Goal: Transaction & Acquisition: Purchase product/service

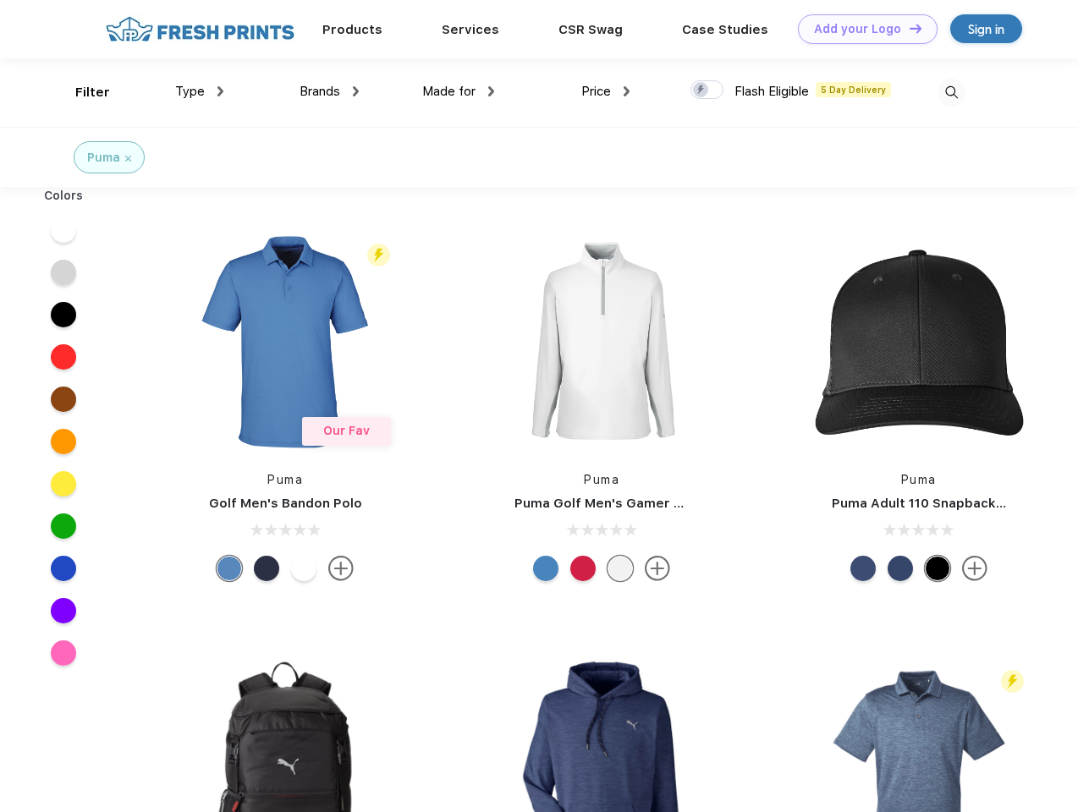
click at [861, 29] on link "Add your Logo Design Tool" at bounding box center [868, 29] width 140 height 30
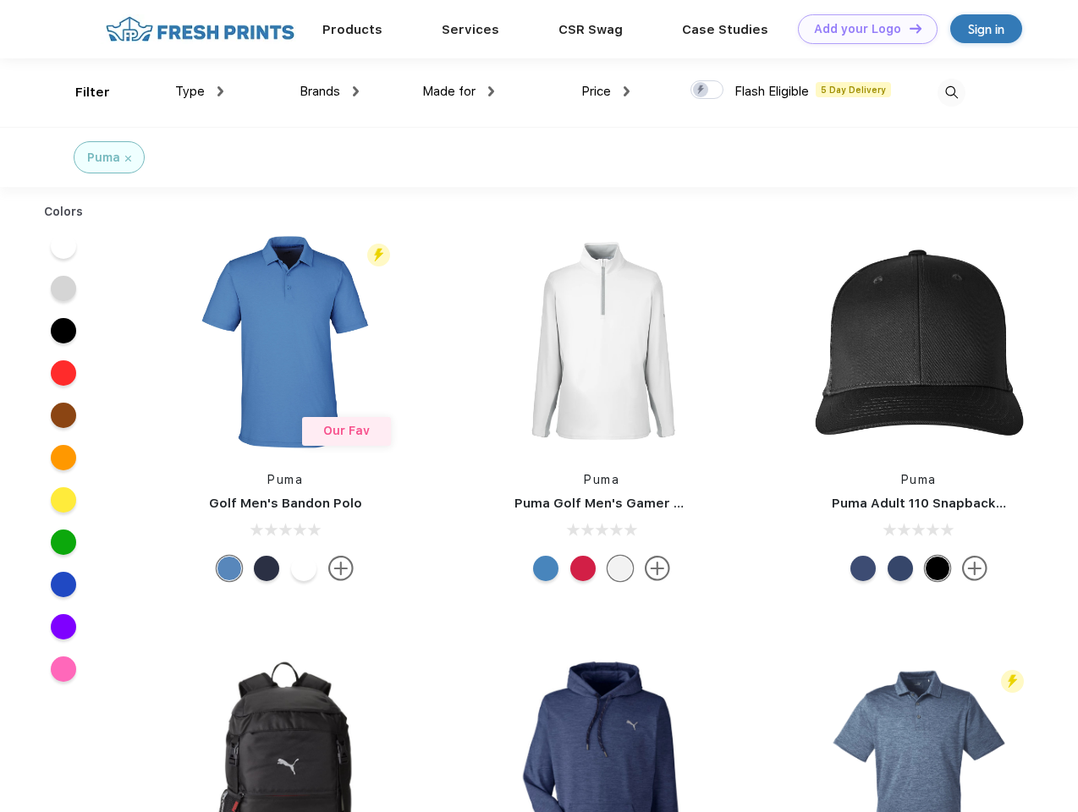
click at [0, 0] on div "Design Tool" at bounding box center [0, 0] width 0 height 0
click at [908, 28] on link "Add your Logo Design Tool" at bounding box center [868, 29] width 140 height 30
click at [81, 92] on div "Filter" at bounding box center [92, 92] width 35 height 19
click at [200, 91] on span "Type" at bounding box center [190, 91] width 30 height 15
click at [329, 91] on span "Brands" at bounding box center [319, 91] width 41 height 15
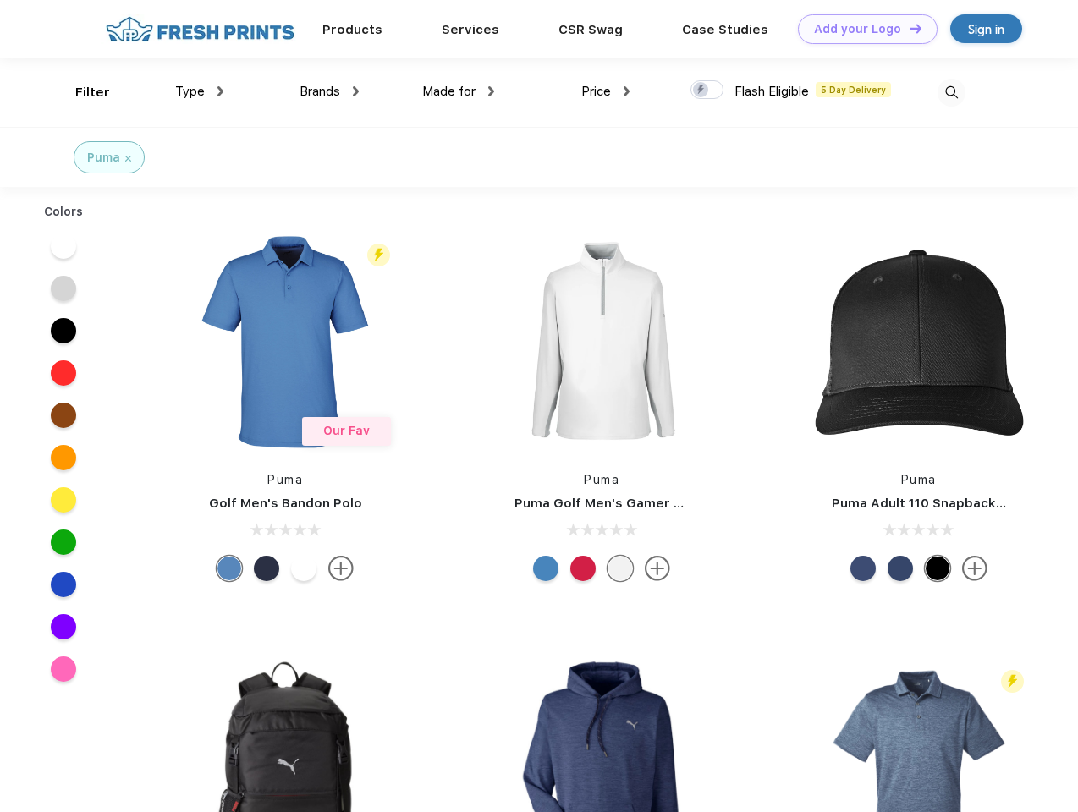
click at [459, 91] on span "Made for" at bounding box center [448, 91] width 53 height 15
click at [606, 91] on span "Price" at bounding box center [596, 91] width 30 height 15
click at [707, 91] on div at bounding box center [706, 89] width 33 height 19
click at [701, 91] on input "checkbox" at bounding box center [695, 85] width 11 height 11
click at [951, 92] on img at bounding box center [951, 93] width 28 height 28
